Goal: Find specific page/section: Find specific page/section

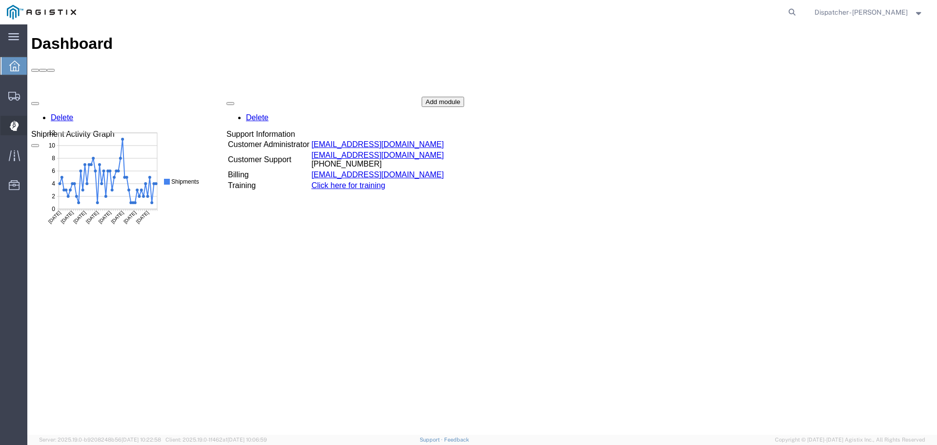
click at [14, 122] on g at bounding box center [13, 126] width 9 height 10
